Goal: Task Accomplishment & Management: Manage account settings

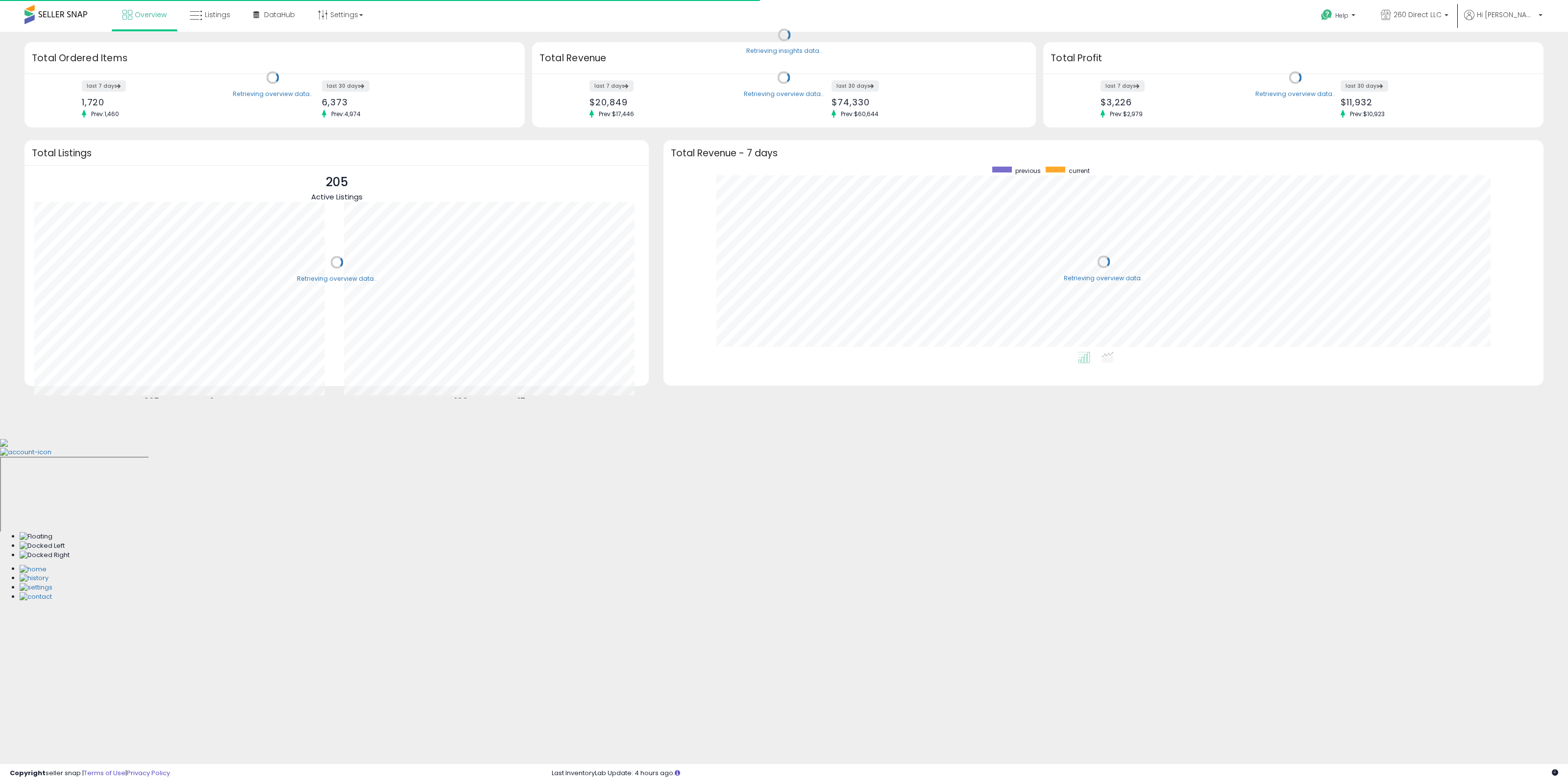
scroll to position [185, 860]
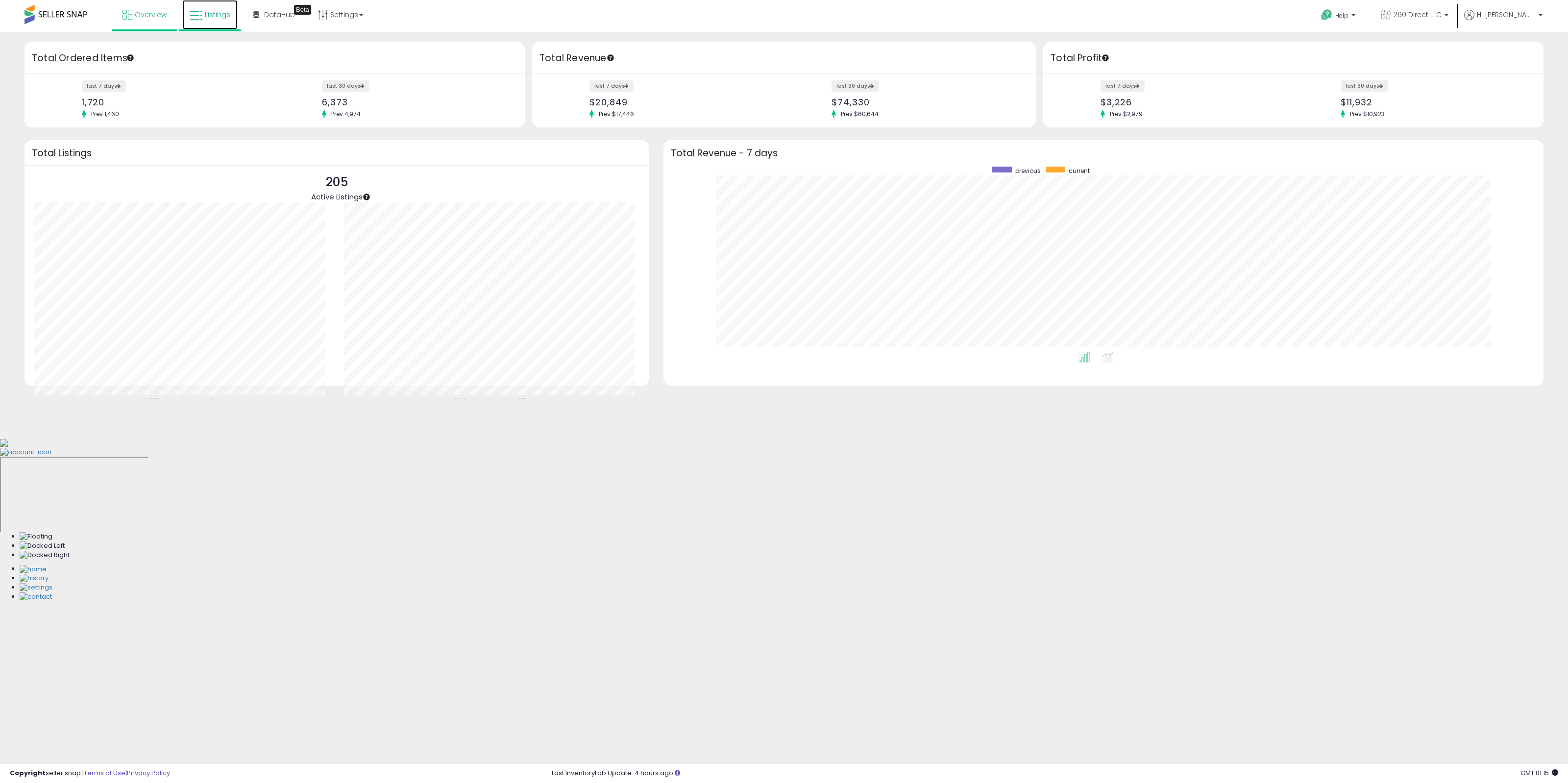
click at [217, 13] on span "Listings" at bounding box center [217, 14] width 25 height 10
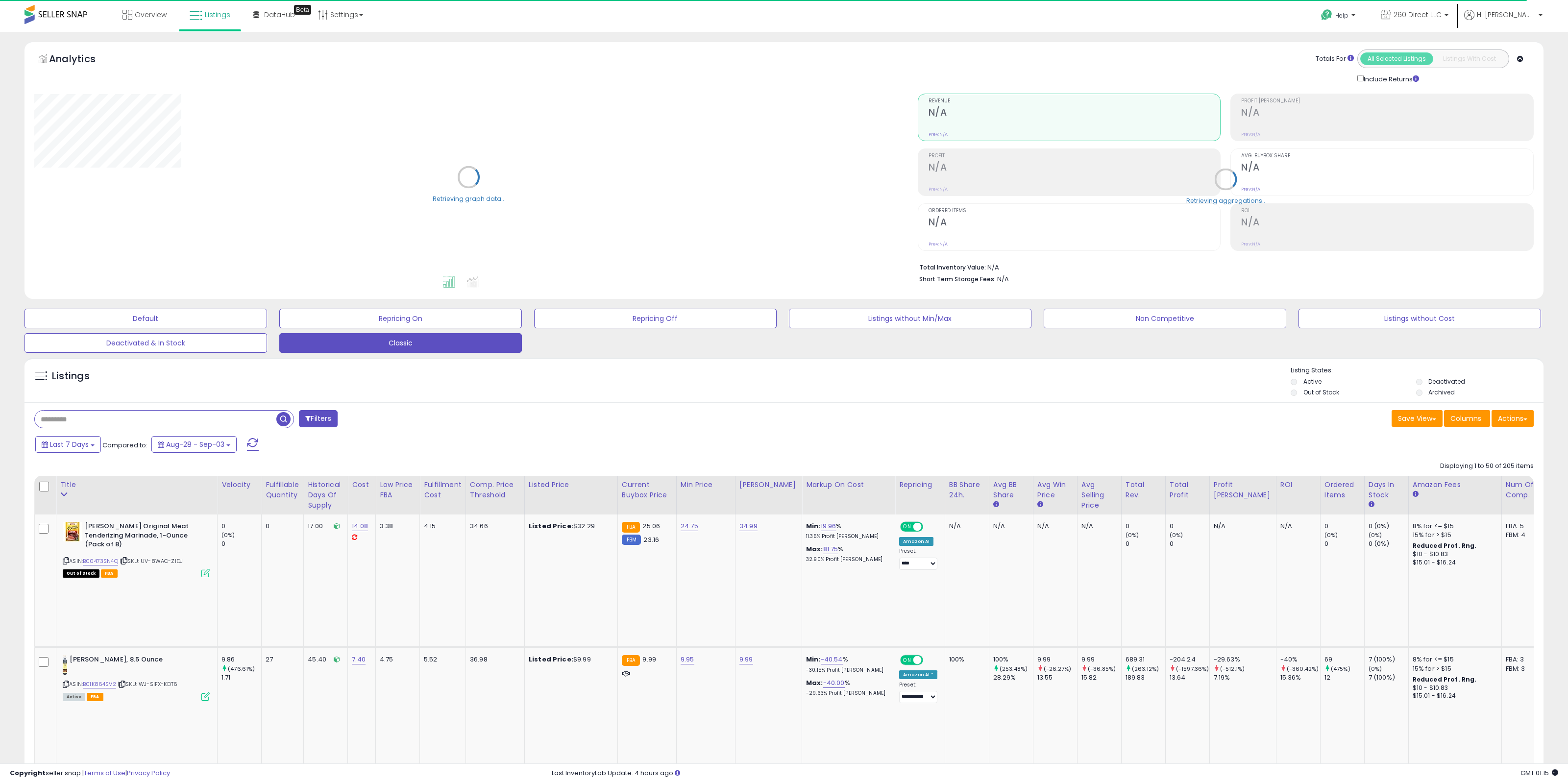
select select "**"
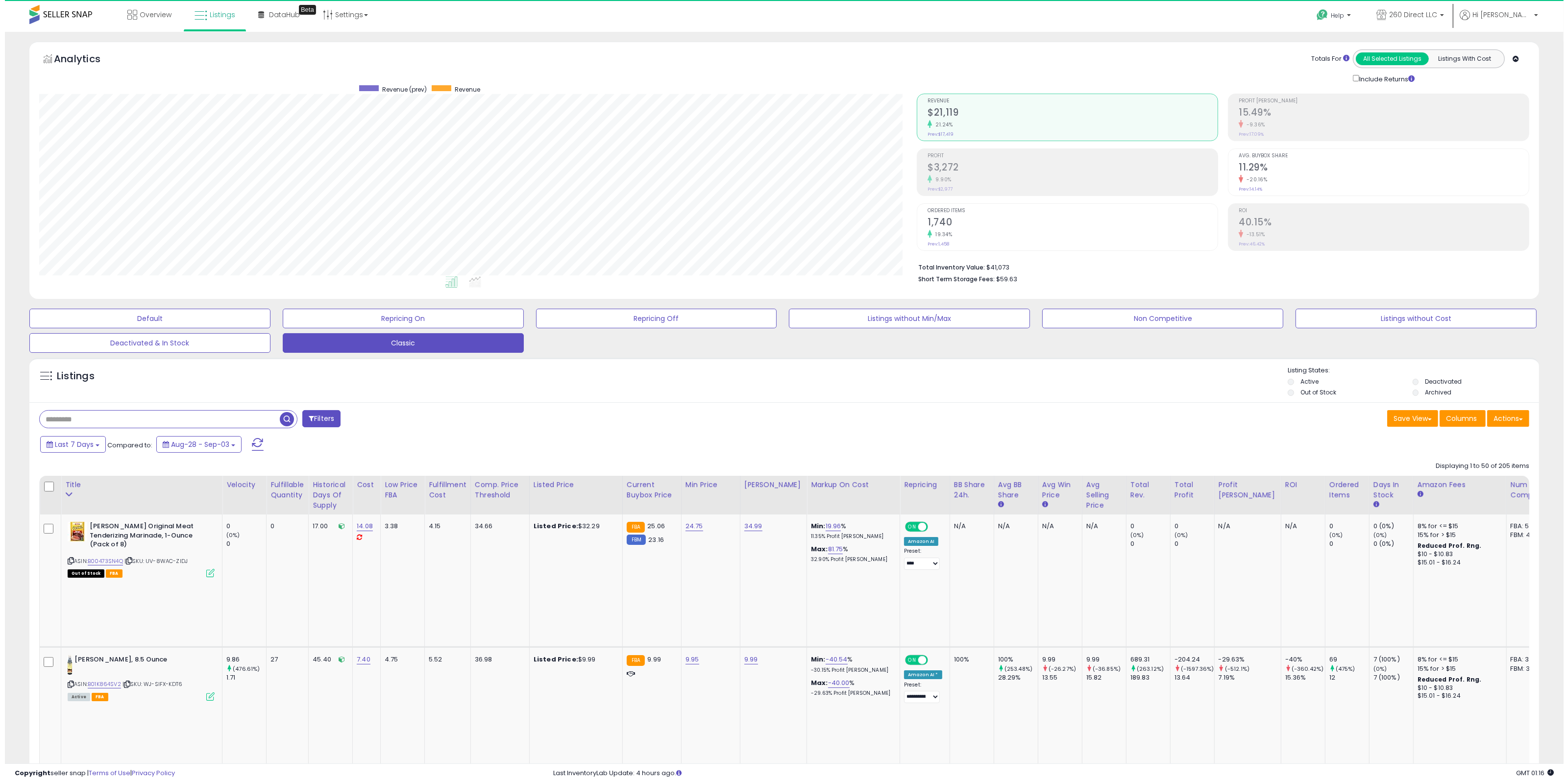
scroll to position [201, 878]
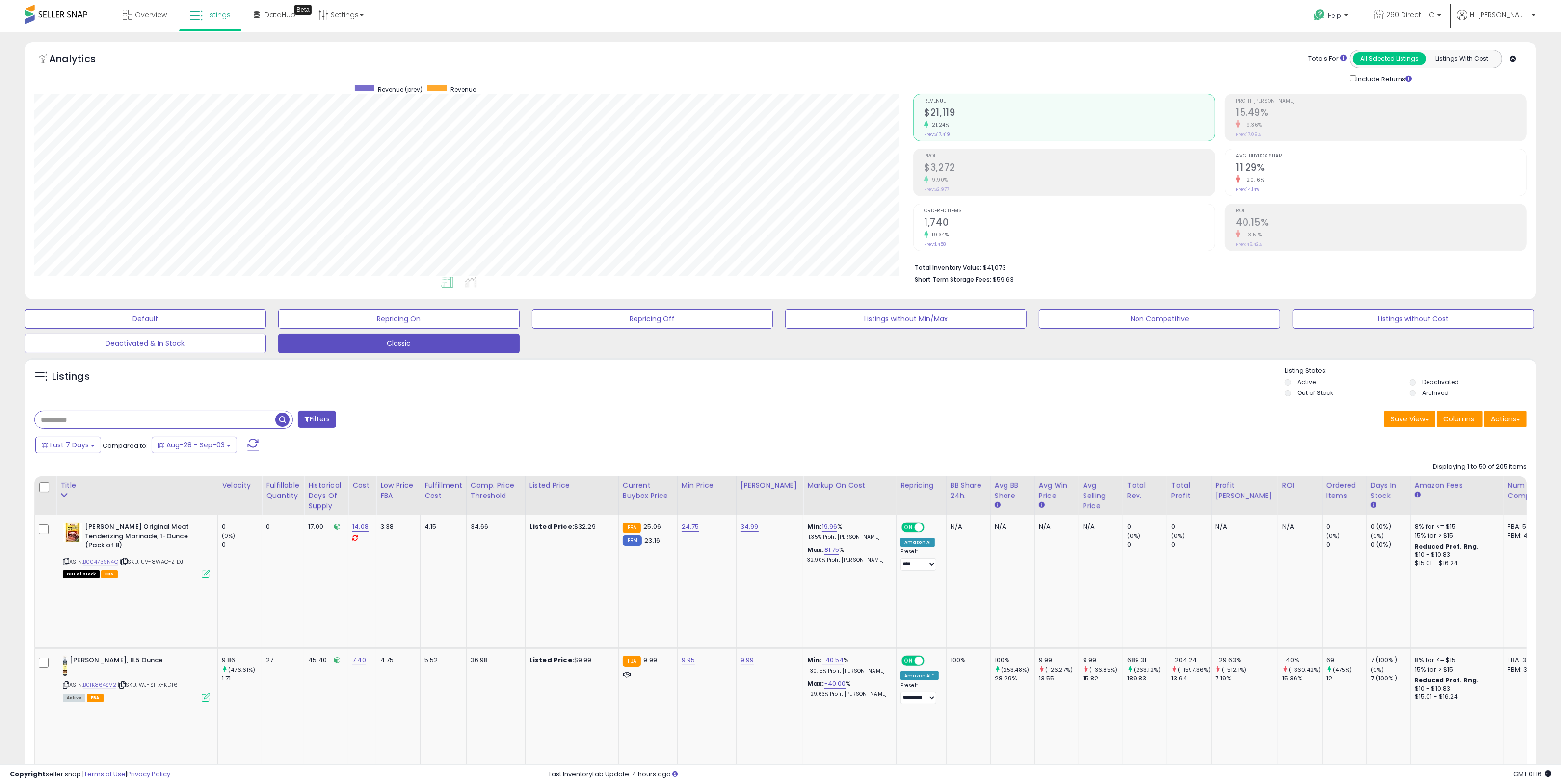
click at [1117, 178] on div "9.90%" at bounding box center [1069, 179] width 290 height 10
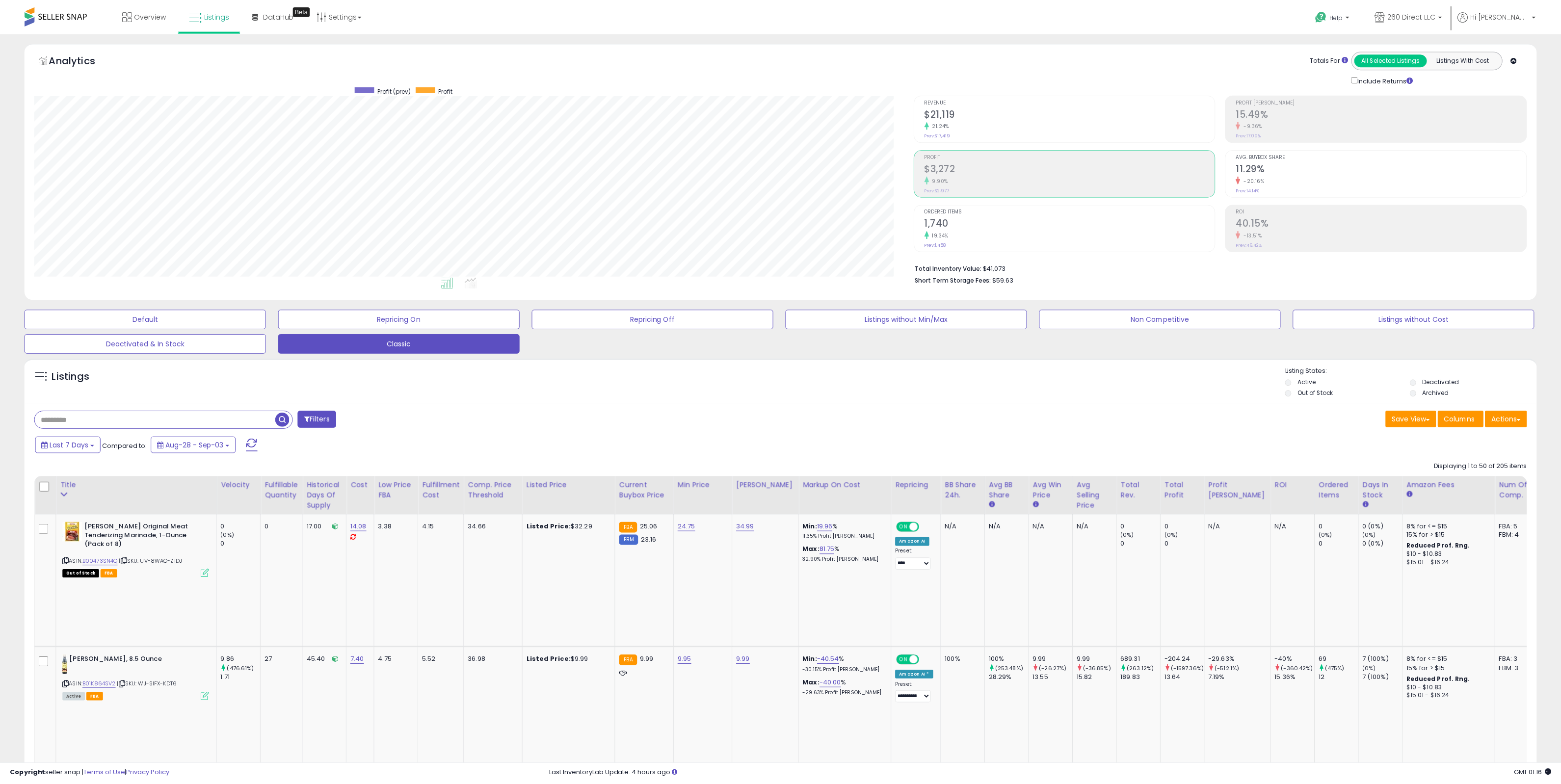
scroll to position [490450, 489772]
